Goal: Task Accomplishment & Management: Manage account settings

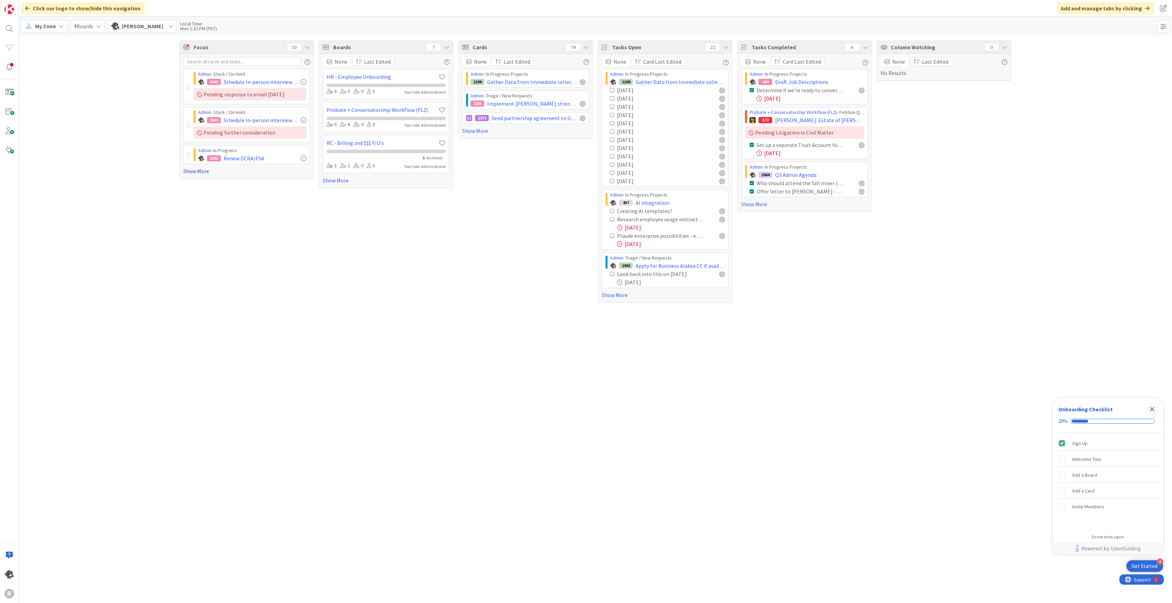
click at [203, 171] on link "Show More" at bounding box center [246, 171] width 127 height 8
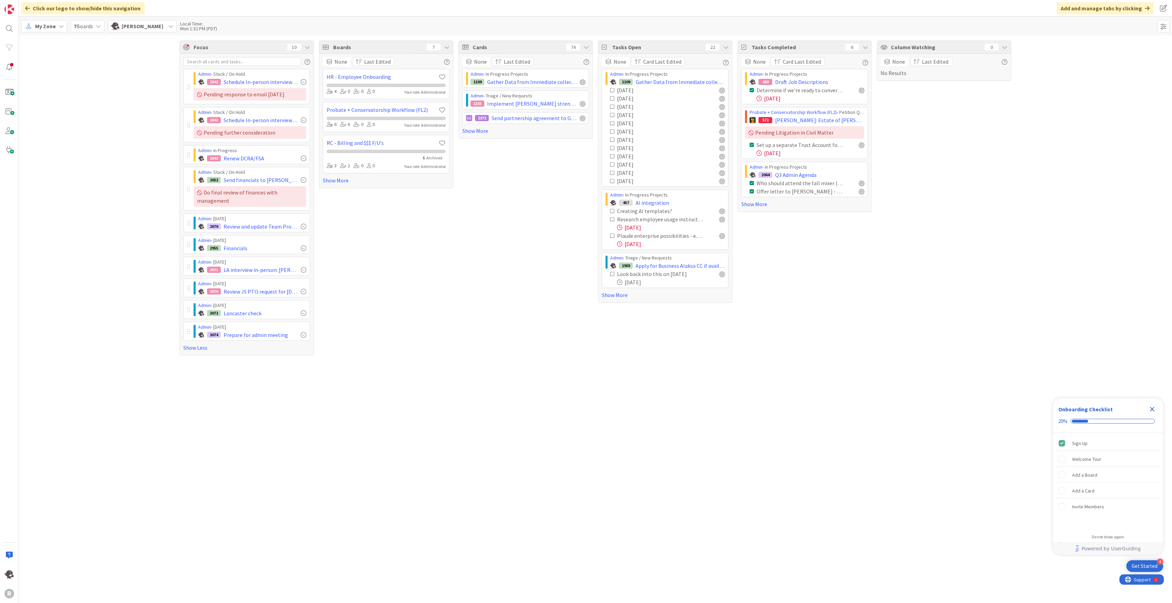
click at [52, 29] on span "My Zone" at bounding box center [45, 26] width 21 height 8
click at [50, 77] on span "Kanban" at bounding box center [61, 76] width 50 height 10
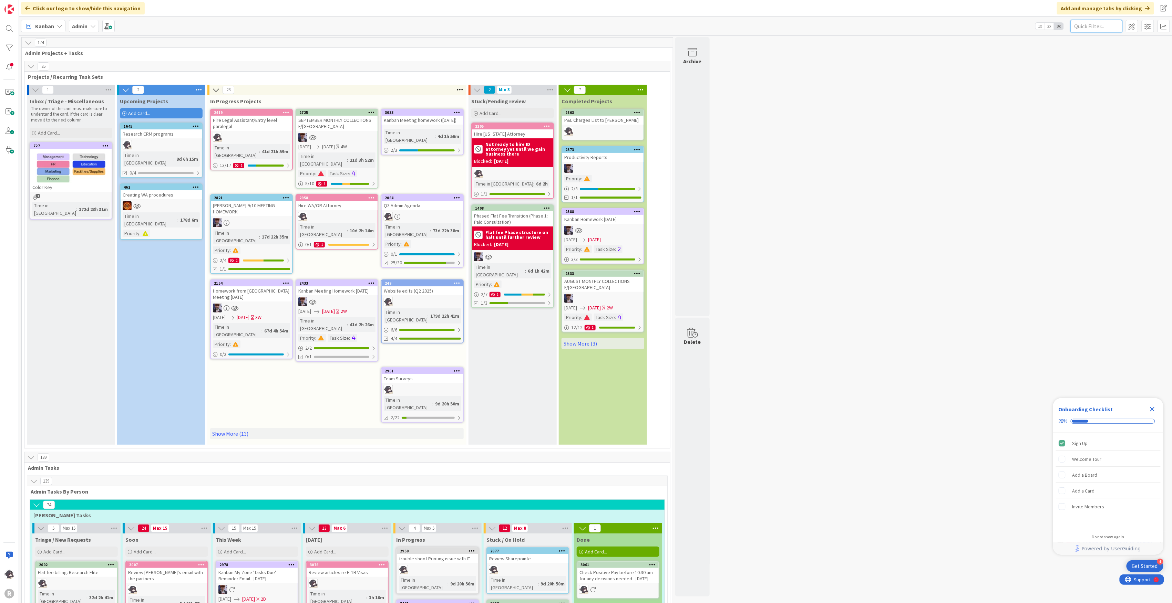
click at [1098, 24] on input "text" at bounding box center [1096, 26] width 52 height 12
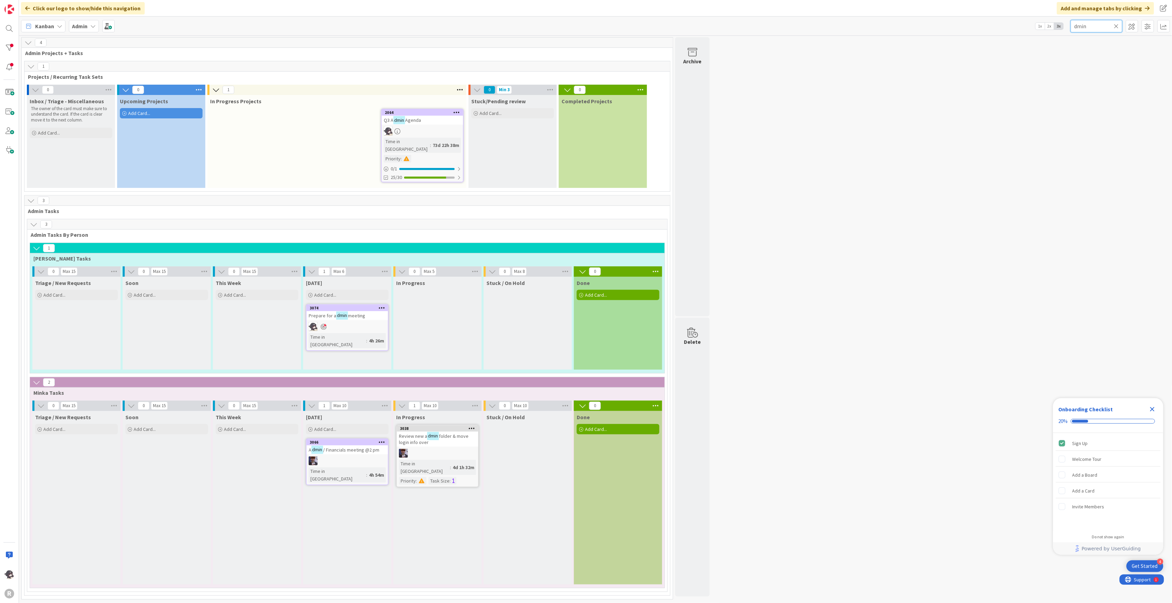
drag, startPoint x: 1098, startPoint y: 24, endPoint x: 1057, endPoint y: 32, distance: 42.1
click at [1057, 32] on div "Kanban Admin 1x 2x 3x dmin" at bounding box center [595, 26] width 1153 height 19
type input "admin"
click at [426, 112] on div "2064" at bounding box center [424, 112] width 78 height 5
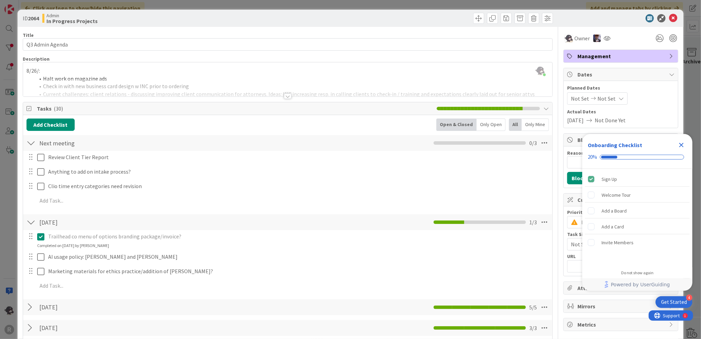
click at [681, 144] on icon "Close Checklist" at bounding box center [682, 145] width 4 height 4
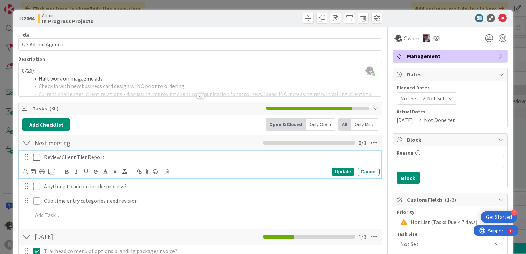
click at [37, 157] on icon at bounding box center [36, 157] width 7 height 8
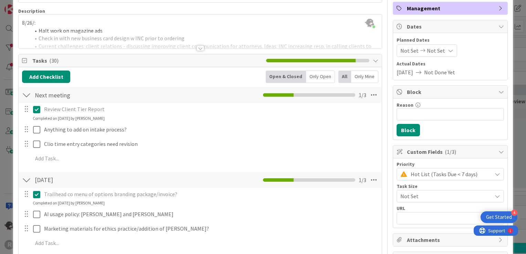
scroll to position [34, 0]
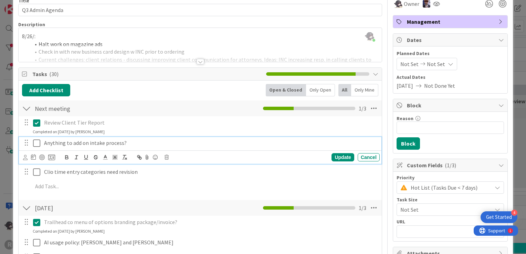
click at [37, 144] on icon at bounding box center [36, 143] width 7 height 8
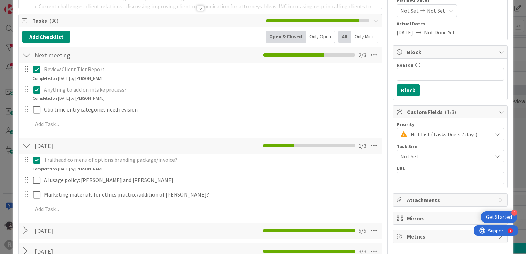
scroll to position [103, 0]
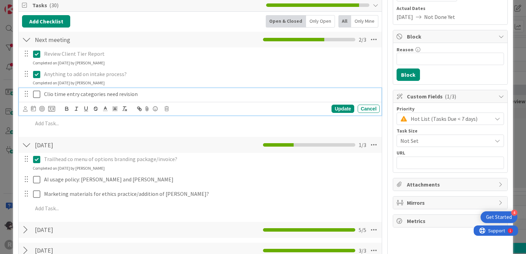
click at [164, 94] on p "Clio time entry categories need revision" at bounding box center [210, 94] width 333 height 8
click at [34, 92] on icon at bounding box center [36, 94] width 7 height 8
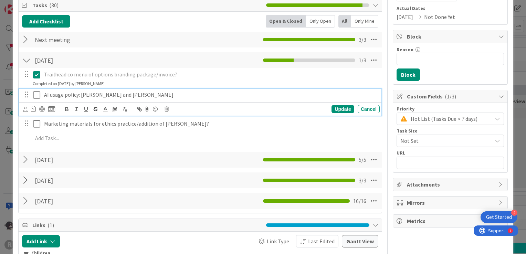
click at [127, 94] on p "AI usage policy: [PERSON_NAME] and [PERSON_NAME]" at bounding box center [210, 95] width 333 height 8
drag, startPoint x: 347, startPoint y: 185, endPoint x: 357, endPoint y: 194, distance: 13.4
click at [357, 194] on div "Add Checklist Open & Closed Only Open All Only Mine Next meeting Checklist Name…" at bounding box center [200, 112] width 356 height 195
click at [140, 96] on p "AI usage policy: [PERSON_NAME] and [PERSON_NAME] -" at bounding box center [210, 95] width 333 height 8
click at [34, 96] on icon at bounding box center [36, 95] width 7 height 8
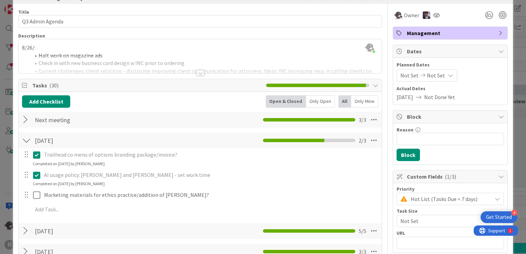
scroll to position [69, 0]
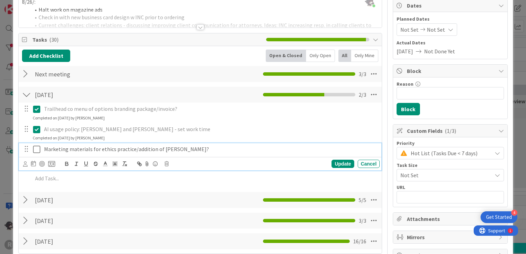
click at [187, 148] on p "Marketing materials for ethics practice/addition of [PERSON_NAME]?" at bounding box center [210, 149] width 333 height 8
click at [39, 149] on icon at bounding box center [36, 149] width 7 height 8
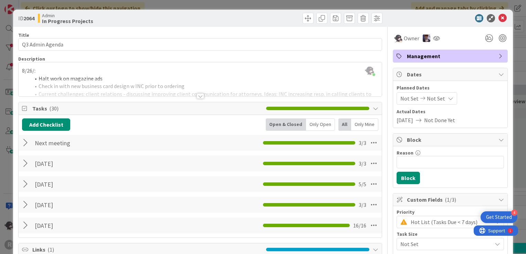
scroll to position [34, 0]
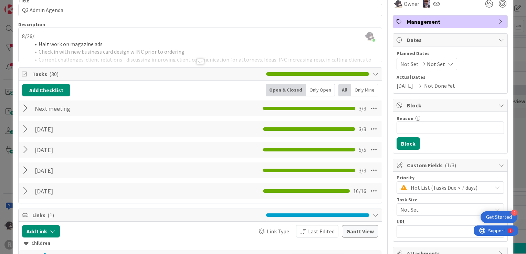
click at [198, 63] on div at bounding box center [201, 62] width 8 height 6
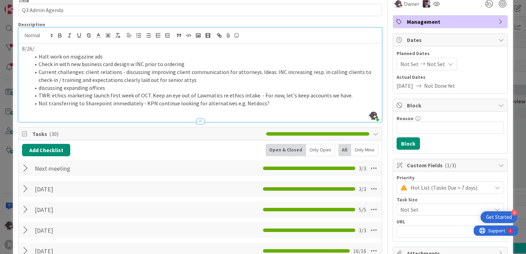
click at [198, 121] on div at bounding box center [201, 122] width 8 height 6
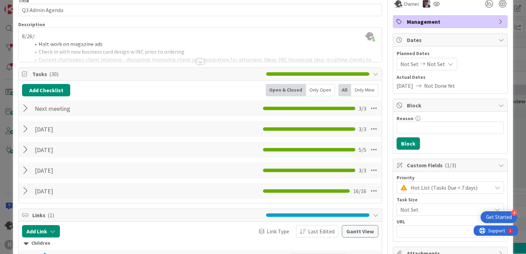
click at [197, 64] on div at bounding box center [201, 62] width 8 height 6
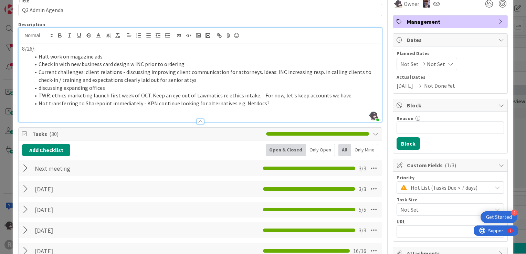
click at [197, 121] on div at bounding box center [201, 122] width 8 height 6
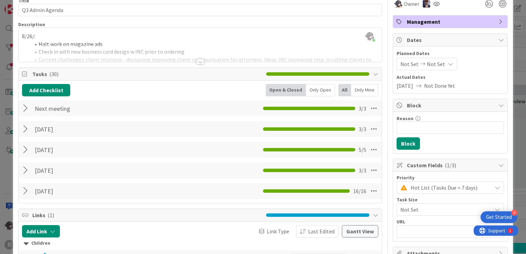
click at [198, 63] on div at bounding box center [201, 62] width 8 height 6
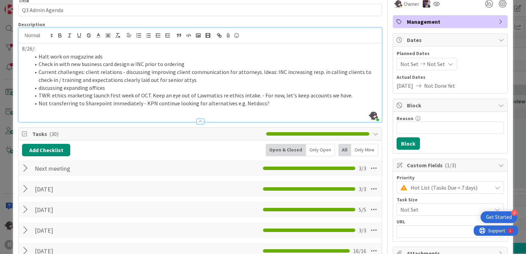
click at [198, 121] on div at bounding box center [201, 122] width 8 height 6
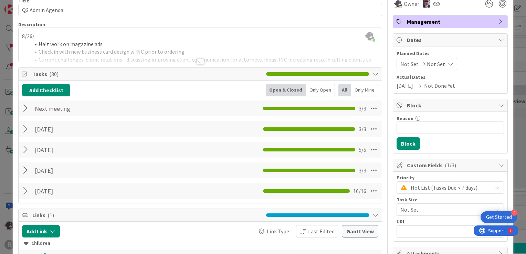
click at [28, 108] on div at bounding box center [26, 108] width 9 height 12
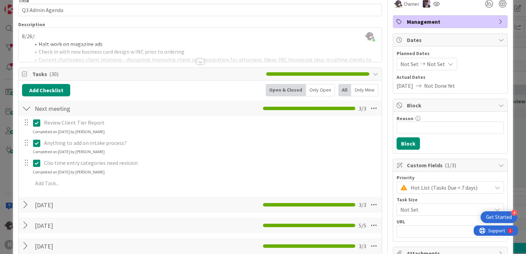
click at [29, 107] on div at bounding box center [26, 108] width 9 height 12
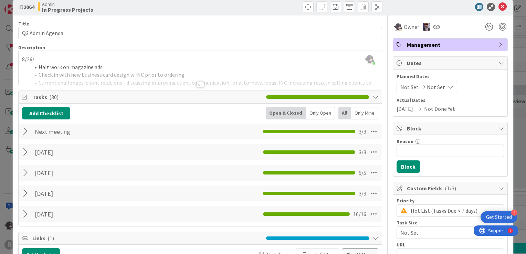
scroll to position [0, 0]
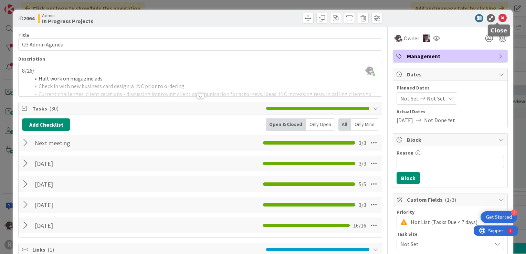
click at [500, 18] on icon at bounding box center [503, 18] width 8 height 8
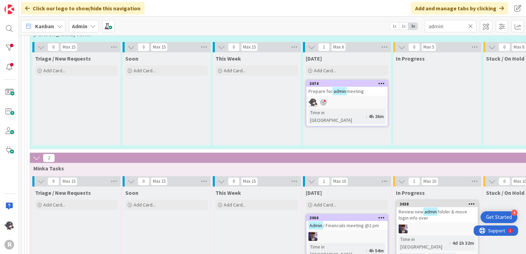
scroll to position [172, 0]
